Goal: Find specific page/section: Find specific page/section

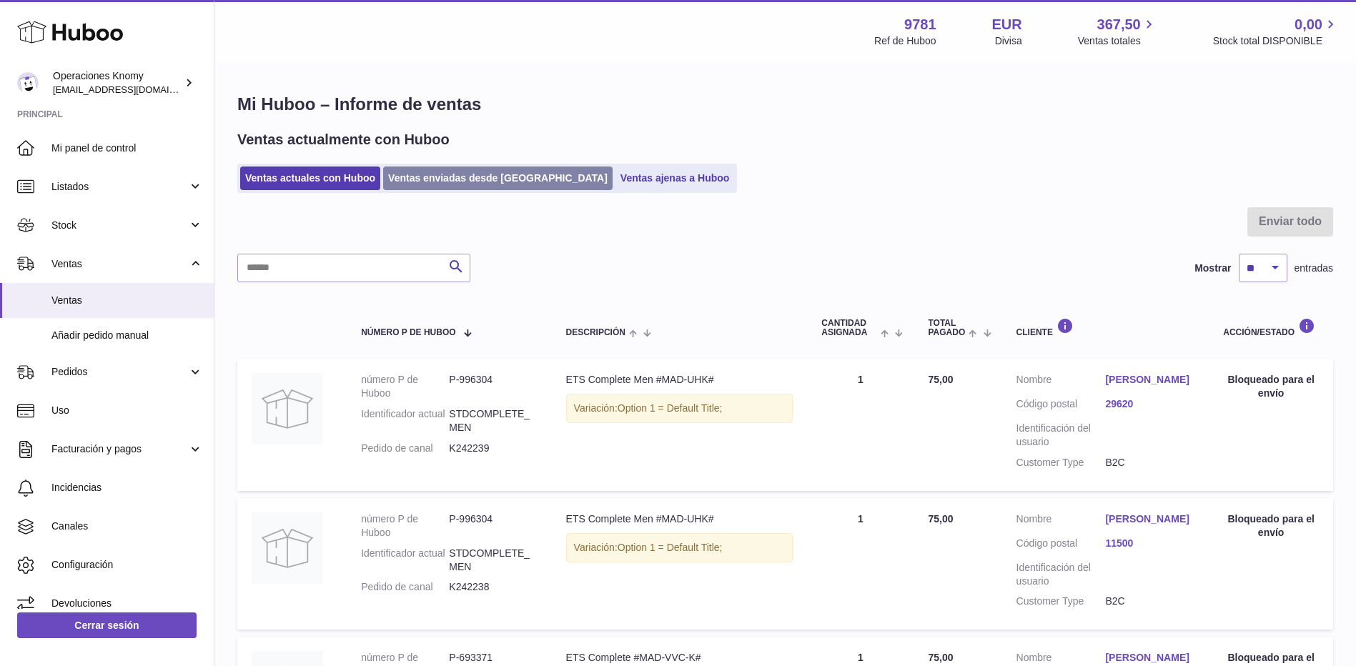
click at [468, 181] on link "Ventas enviadas desde [GEOGRAPHIC_DATA]" at bounding box center [497, 179] width 229 height 24
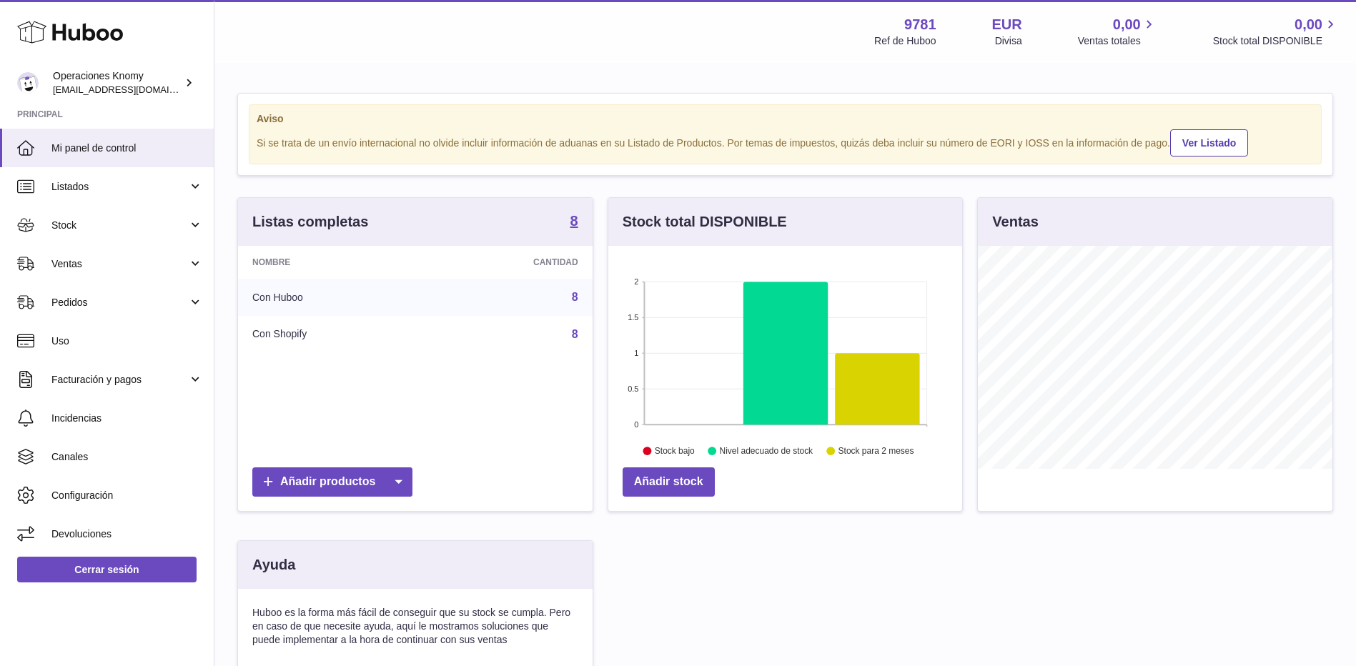
scroll to position [223, 357]
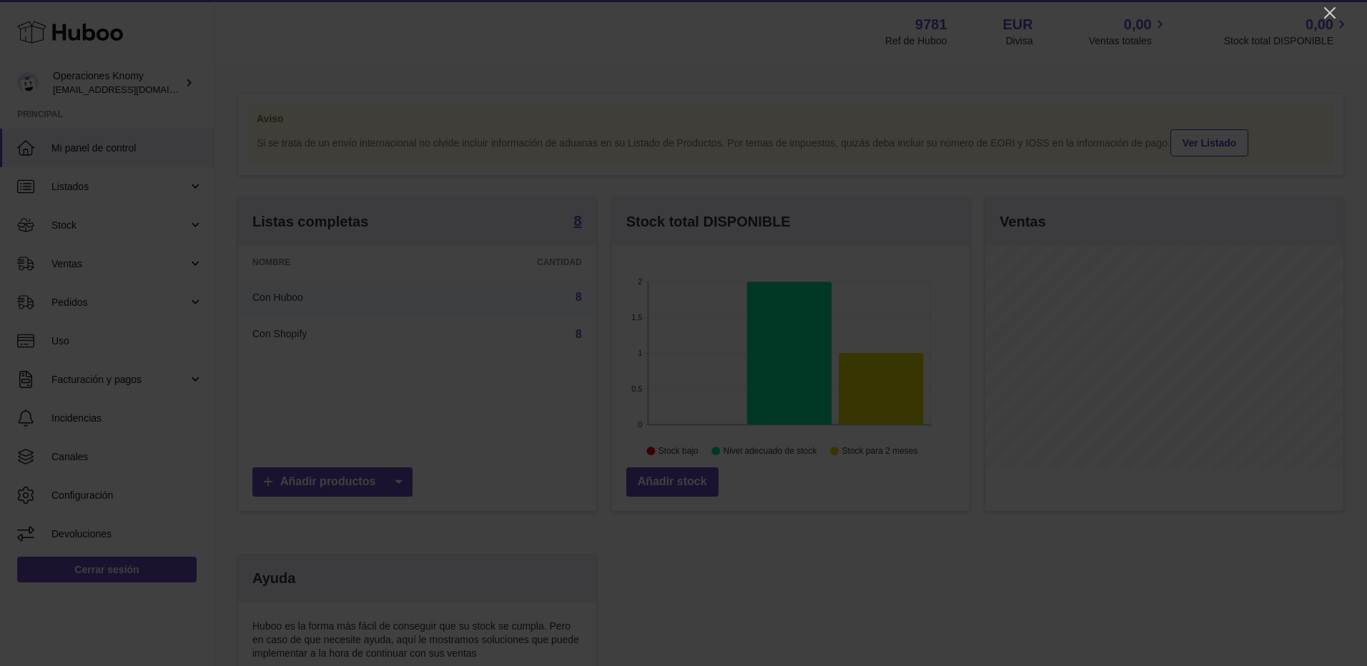
click at [1320, 16] on div at bounding box center [683, 333] width 1367 height 666
click at [1323, 14] on icon "Close" at bounding box center [1329, 12] width 17 height 17
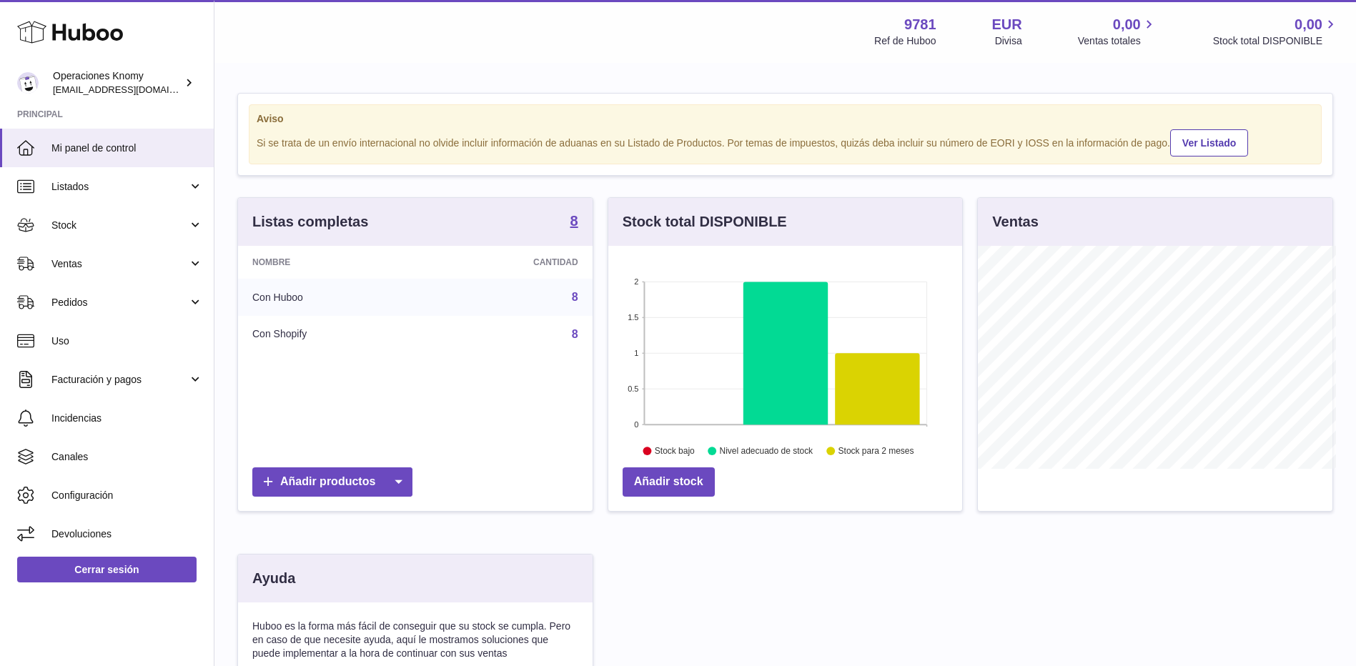
scroll to position [714678, 714546]
click at [123, 275] on link "Ventas" at bounding box center [107, 263] width 214 height 39
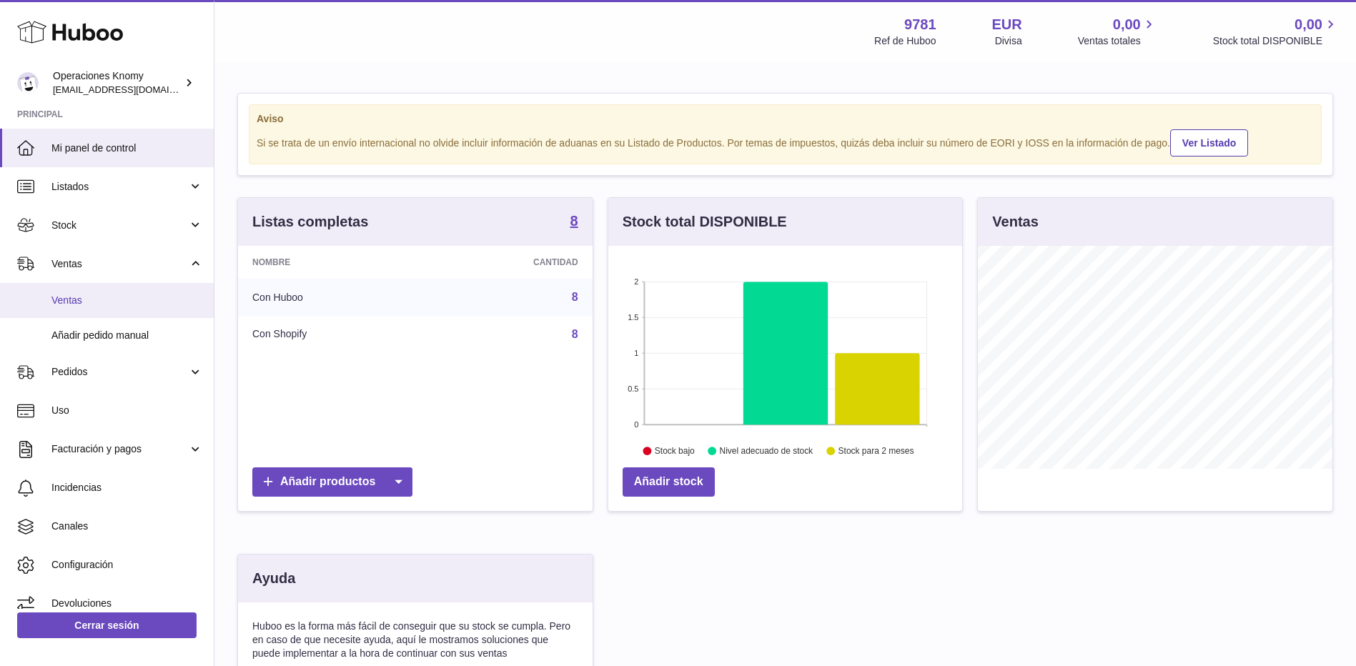
click at [129, 302] on span "Ventas" at bounding box center [127, 301] width 152 height 14
